Goal: Book appointment/travel/reservation

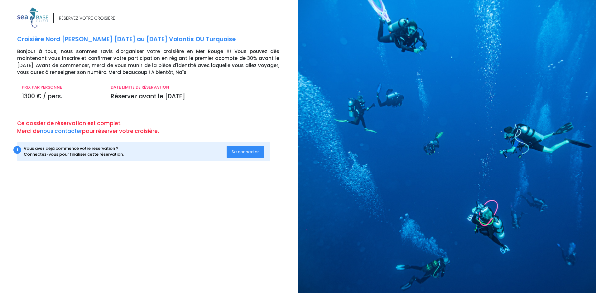
click at [256, 152] on span "Se connecter" at bounding box center [245, 152] width 27 height 6
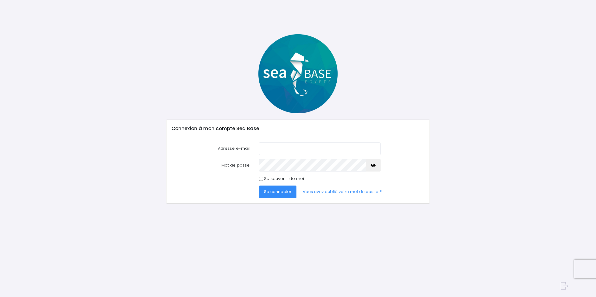
click at [268, 150] on input "Adresse e-mail" at bounding box center [320, 148] width 122 height 12
click at [268, 150] on input "pas" at bounding box center [320, 148] width 122 height 12
type input "pascale.caillaud.maze@gmail.com"
click at [373, 165] on icon "button" at bounding box center [373, 165] width 5 height 0
click at [261, 180] on input "Se souvenir de moi" at bounding box center [261, 179] width 4 height 4
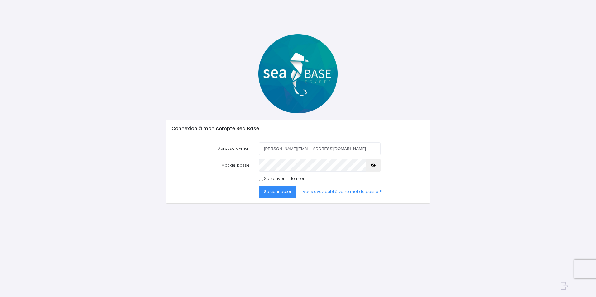
checkbox input "true"
click at [273, 188] on button "Se connecter" at bounding box center [277, 192] width 37 height 12
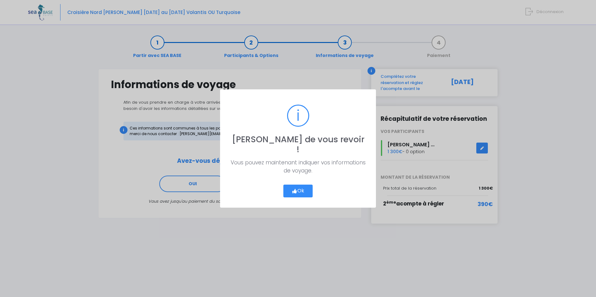
click at [299, 189] on button "Ok" at bounding box center [297, 191] width 29 height 13
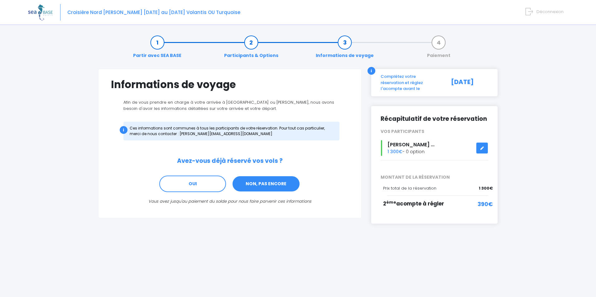
click at [272, 181] on link "NON, PAS ENCORE" at bounding box center [266, 184] width 68 height 17
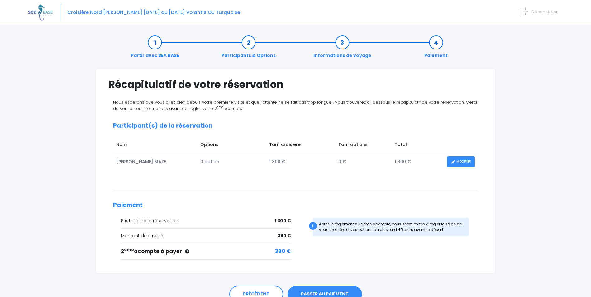
click at [316, 292] on link "PASSER AU PAIEMENT" at bounding box center [325, 294] width 74 height 16
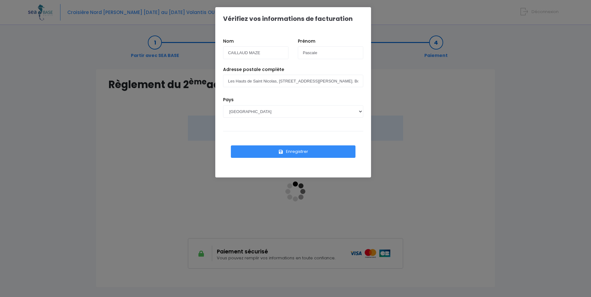
click at [295, 150] on button "Enregistrer" at bounding box center [293, 152] width 125 height 12
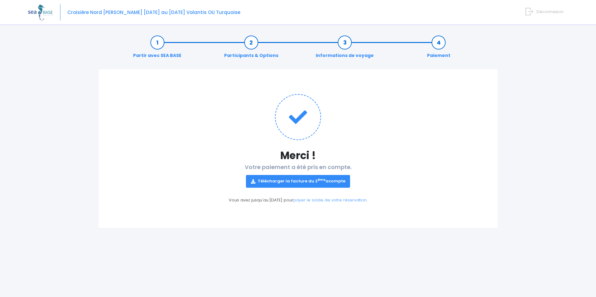
click at [307, 179] on link "Télécharger la facture du 2 ème acompte" at bounding box center [298, 181] width 104 height 12
click at [552, 103] on div "Partir avec SEA BASE Participants & Options Informations de voyage Paiement Mer…" at bounding box center [298, 163] width 540 height 268
